Goal: Navigation & Orientation: Find specific page/section

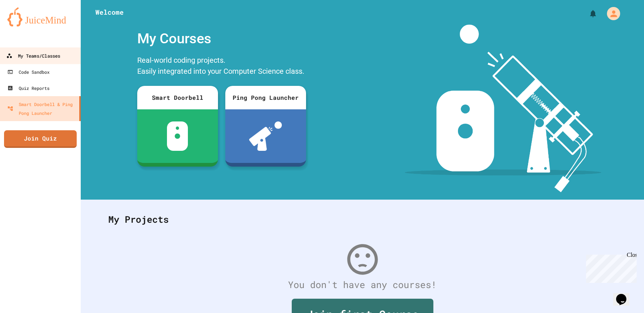
click at [60, 55] on div "My Teams/Classes" at bounding box center [33, 55] width 54 height 9
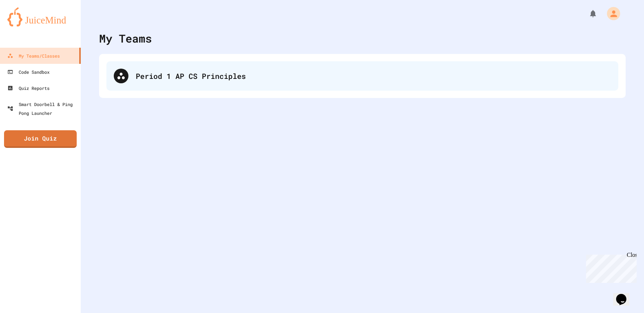
click at [193, 81] on div "Period 1 AP CS Principles" at bounding box center [373, 75] width 475 height 11
